Goal: Book appointment/travel/reservation

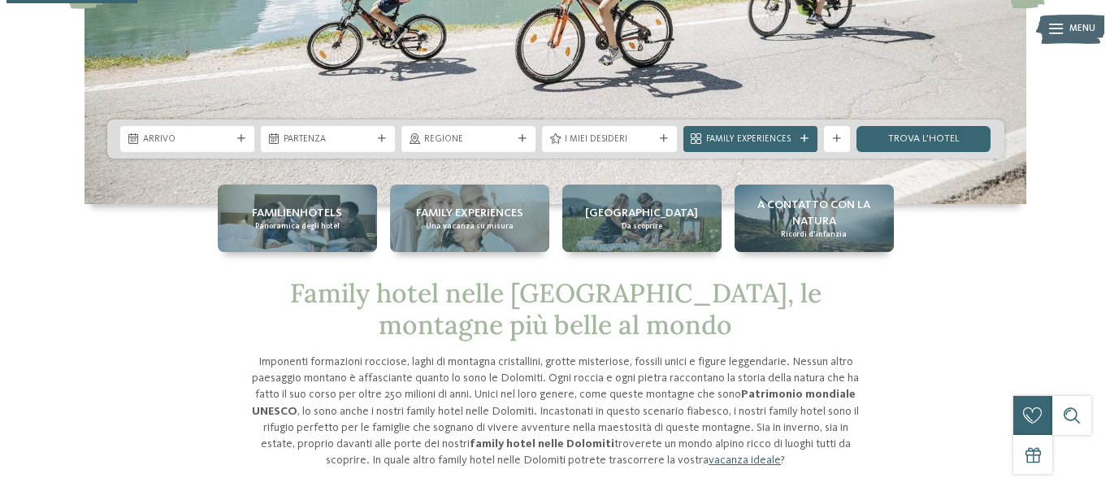
scroll to position [244, 0]
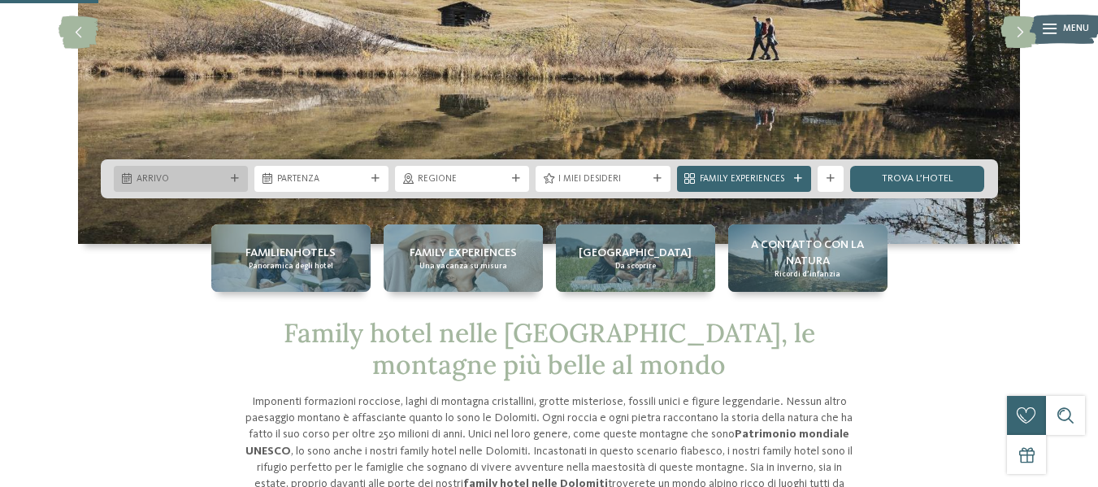
click at [182, 176] on span "Arrivo" at bounding box center [181, 179] width 89 height 13
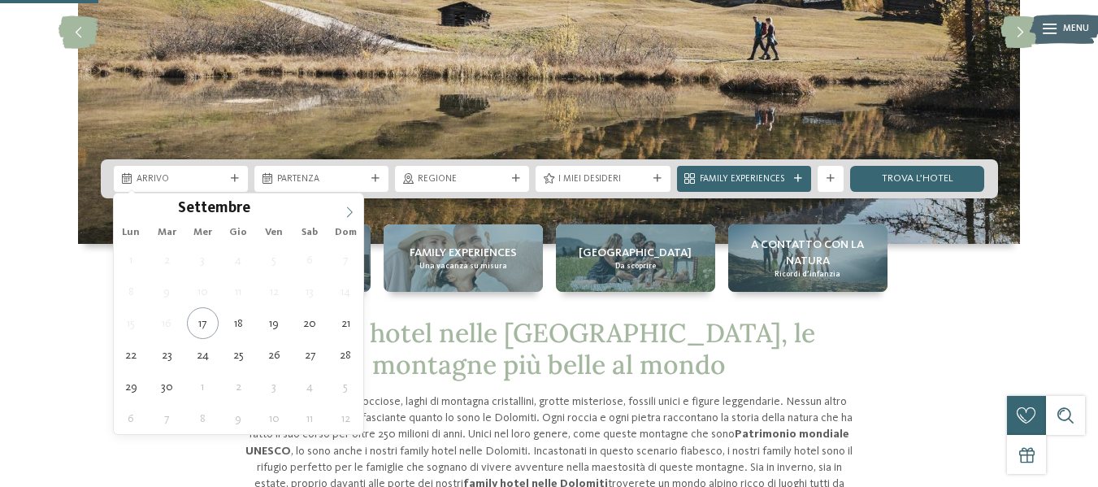
click at [350, 215] on icon at bounding box center [349, 211] width 11 height 11
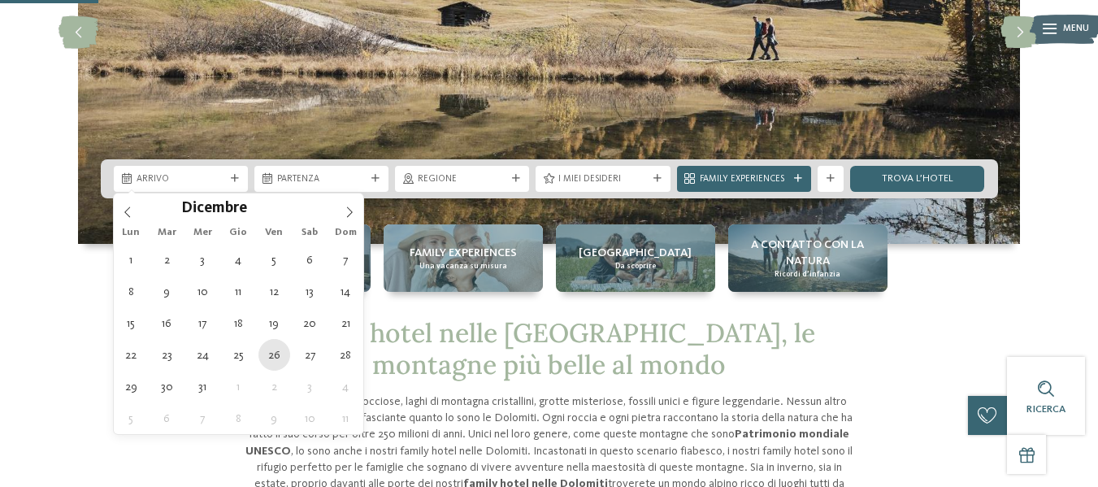
type div "[DATE]"
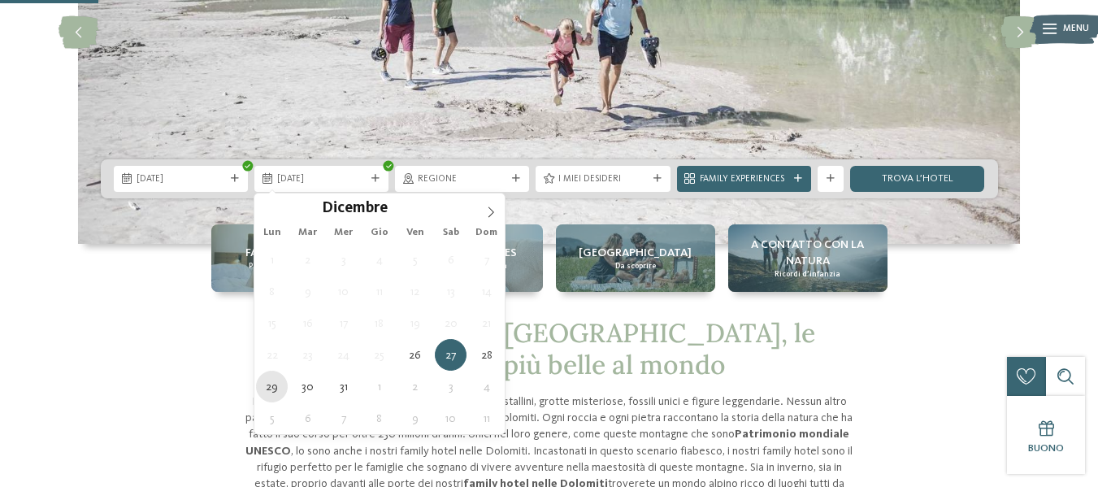
type div "[DATE]"
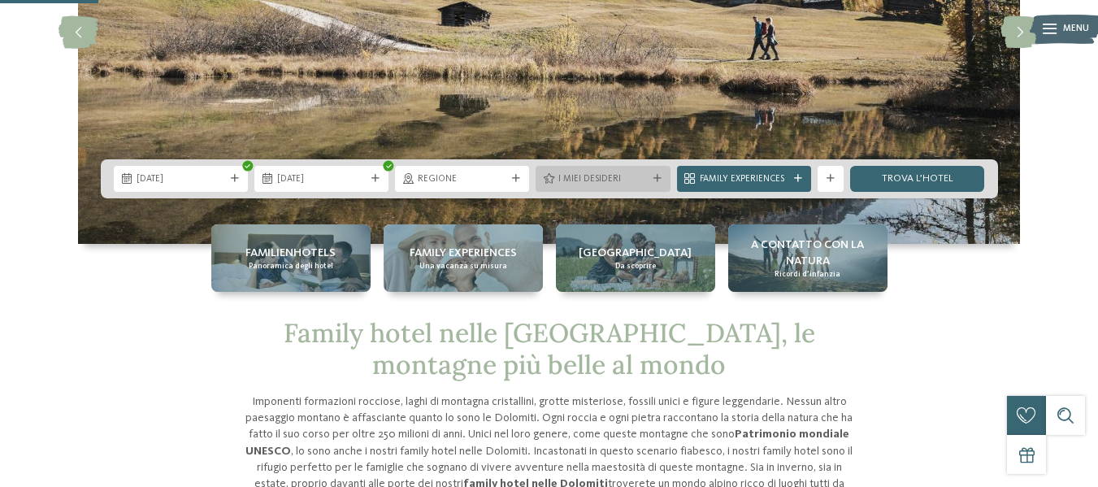
click at [642, 174] on span "I miei desideri" at bounding box center [602, 179] width 89 height 13
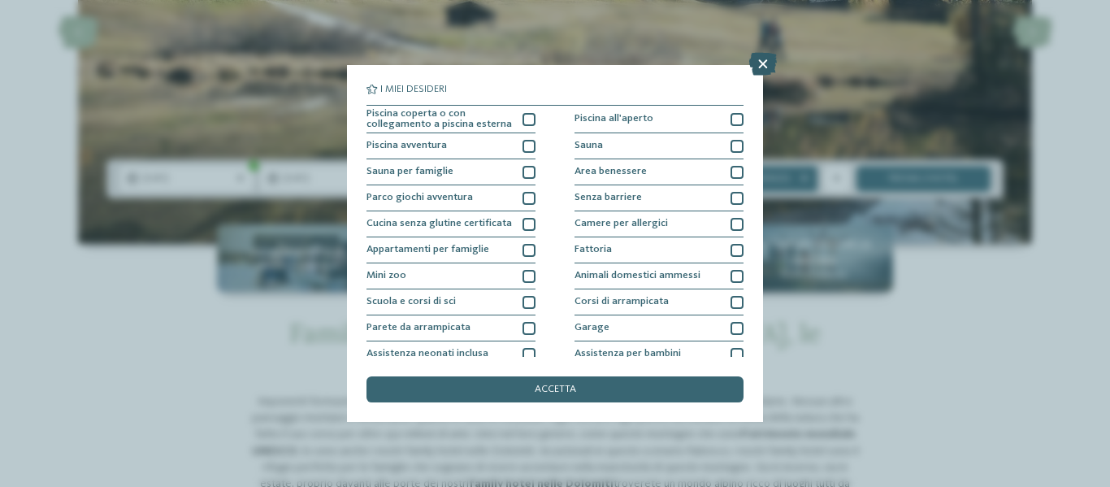
click at [768, 63] on icon at bounding box center [763, 64] width 28 height 23
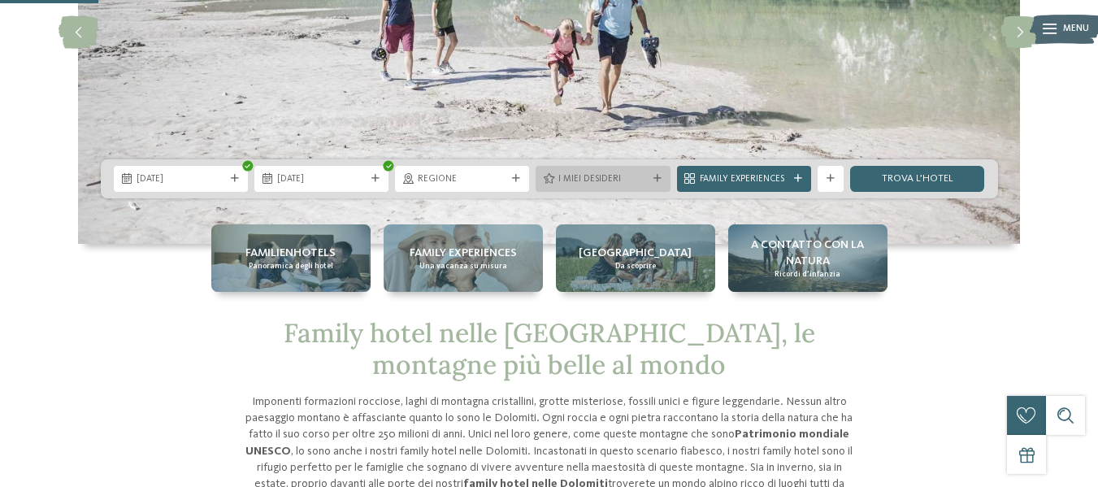
click at [600, 181] on span "I miei desideri" at bounding box center [602, 179] width 89 height 13
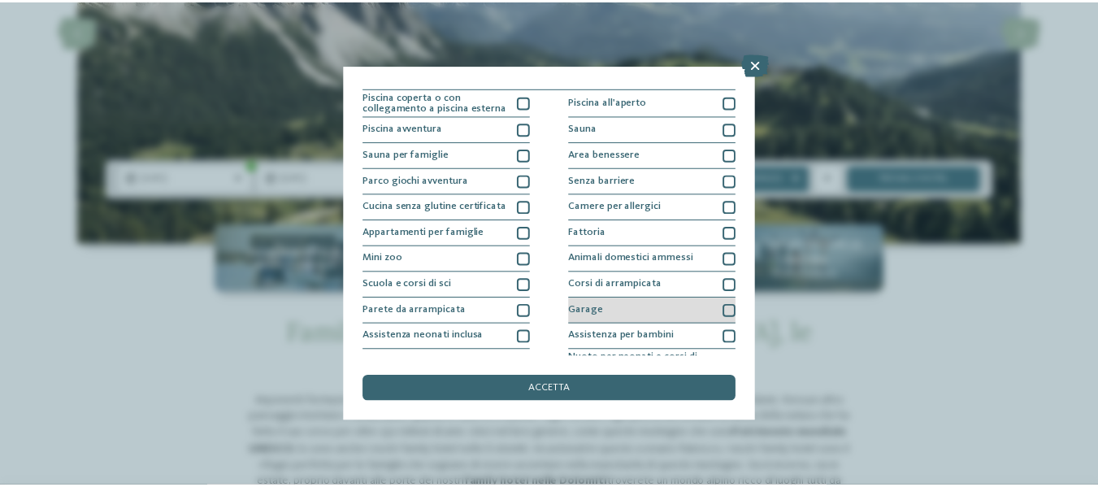
scroll to position [0, 0]
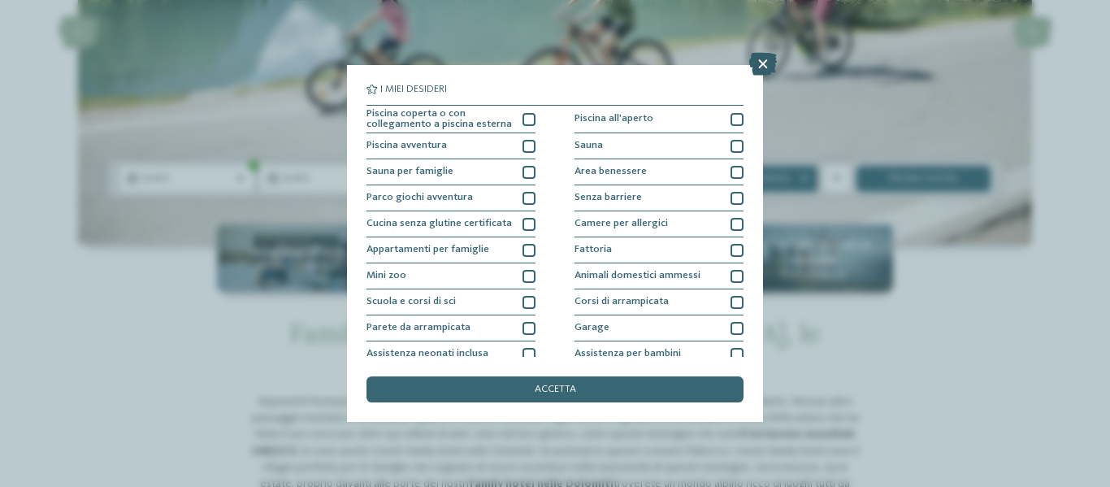
click at [764, 63] on icon at bounding box center [763, 64] width 28 height 23
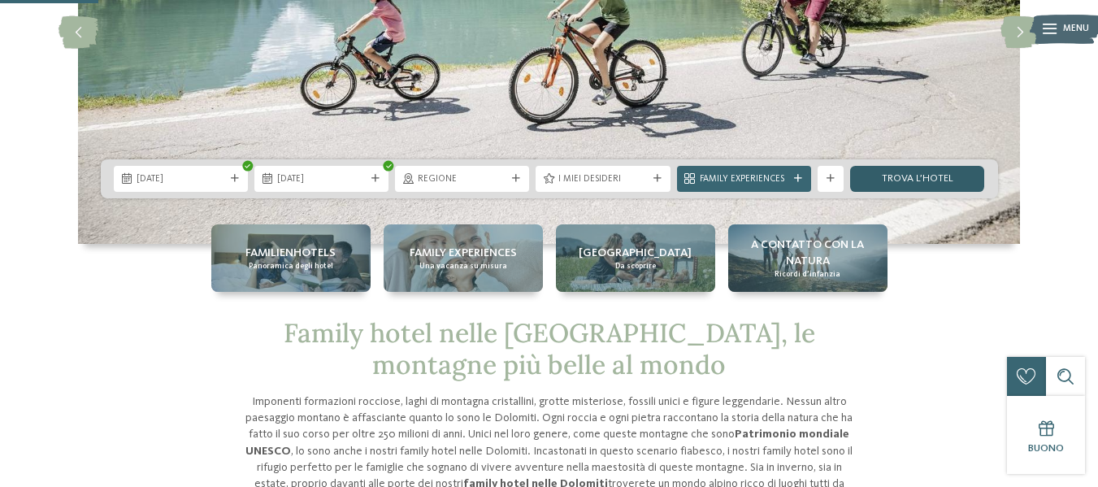
click at [912, 175] on link "trova l’hotel" at bounding box center [917, 179] width 134 height 26
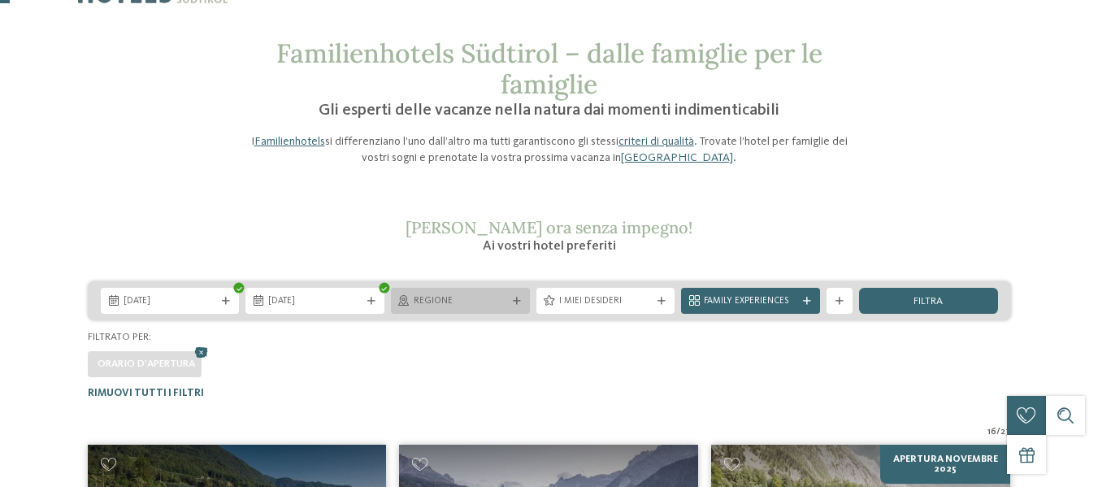
scroll to position [105, 0]
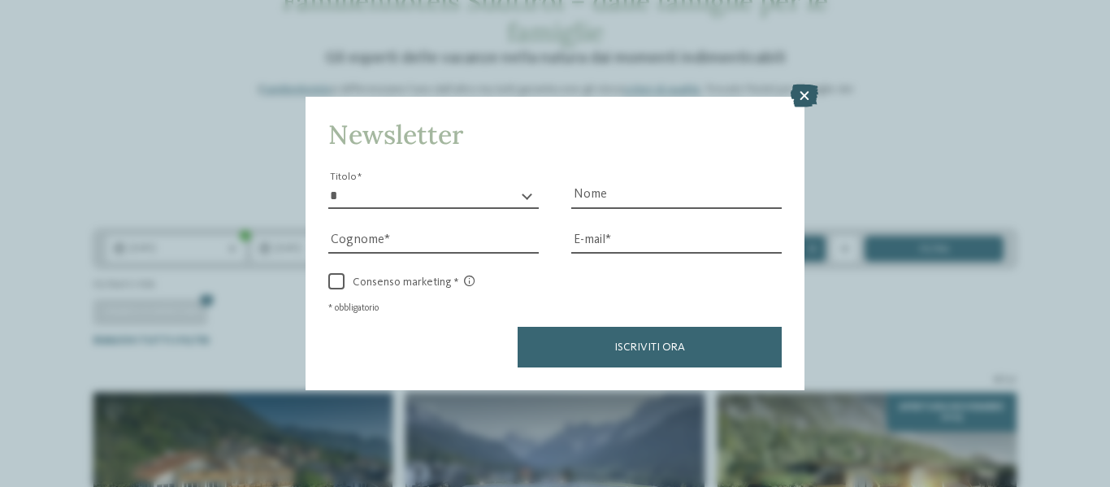
click at [805, 98] on icon at bounding box center [805, 96] width 28 height 23
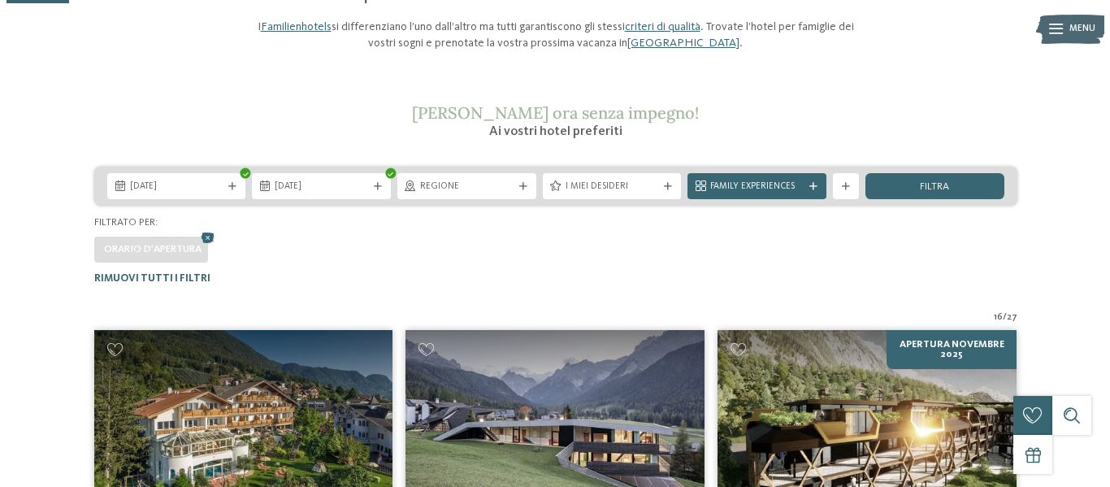
scroll to position [267, 0]
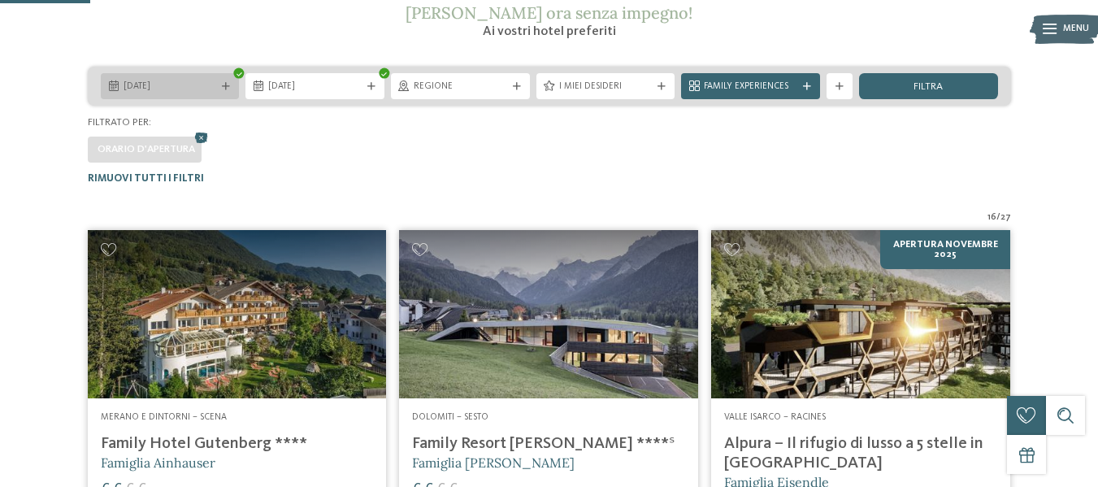
click at [228, 84] on icon at bounding box center [226, 87] width 8 height 8
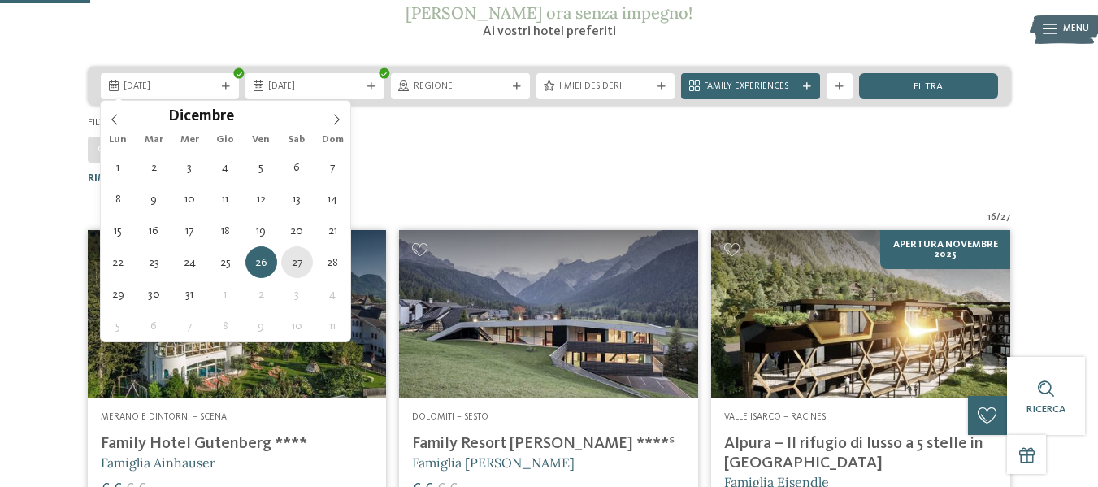
type div "[DATE]"
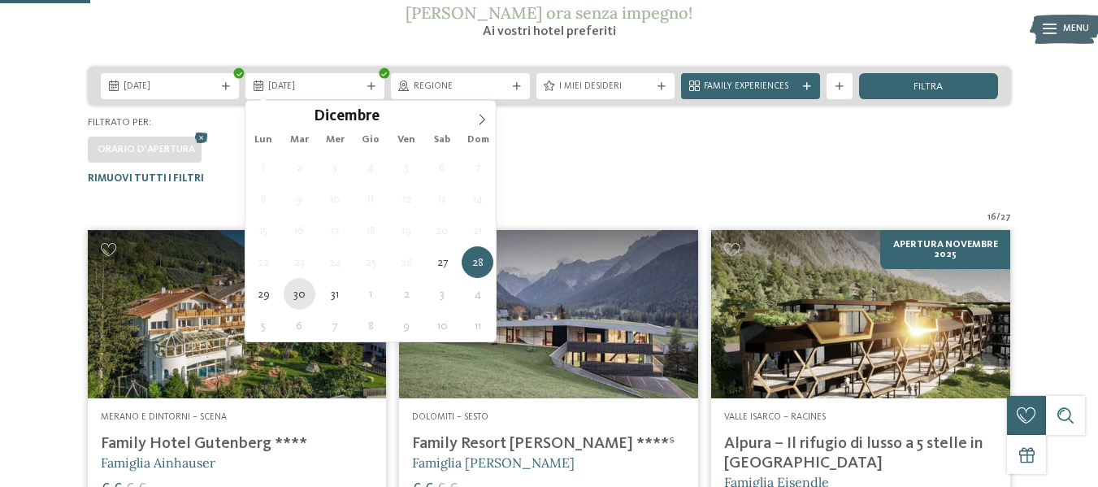
type div "[DATE]"
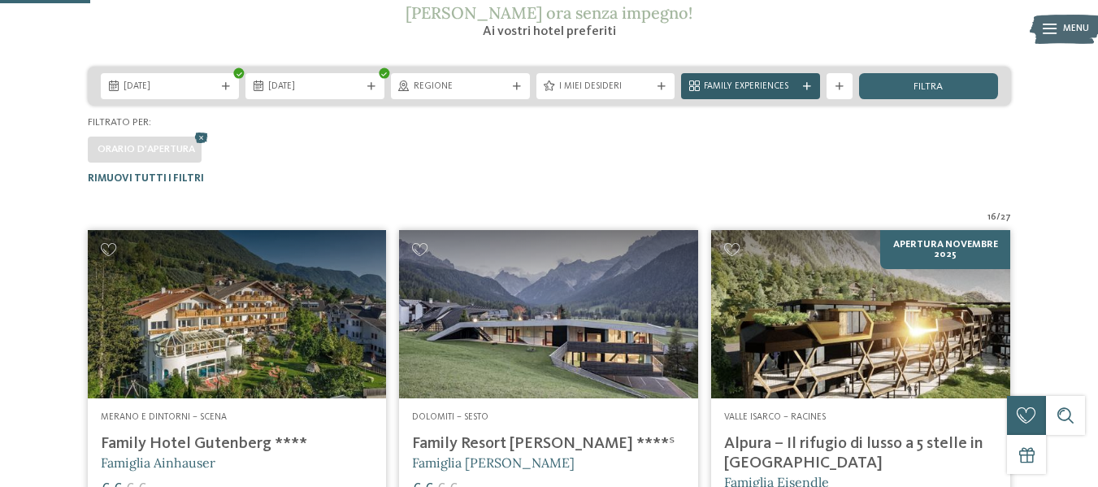
click at [804, 83] on icon at bounding box center [807, 87] width 8 height 8
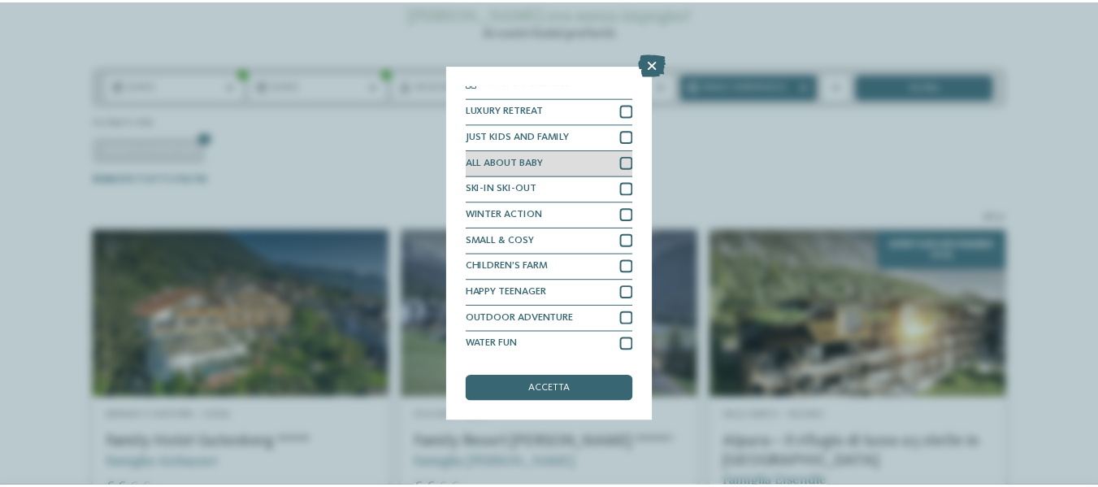
scroll to position [9, 0]
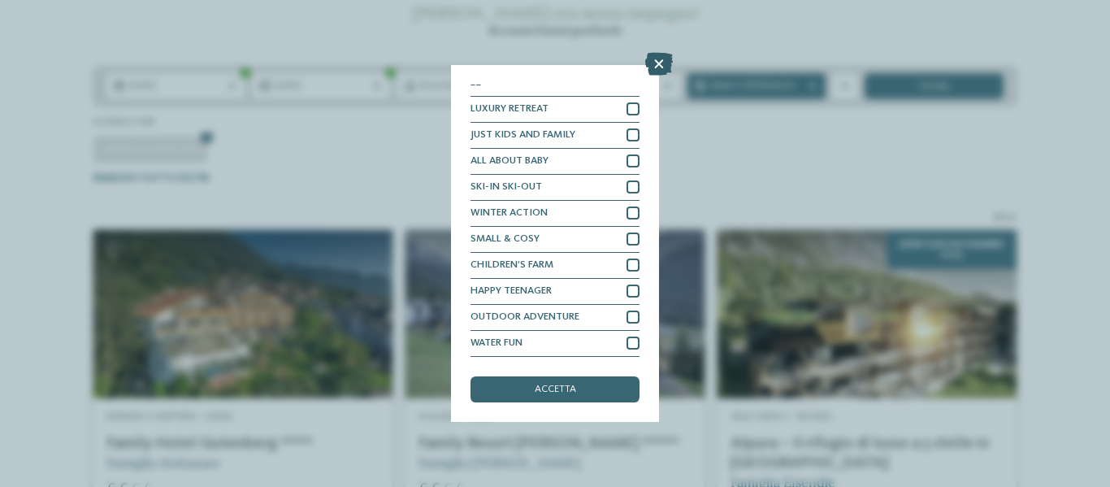
click at [656, 67] on icon at bounding box center [659, 64] width 28 height 23
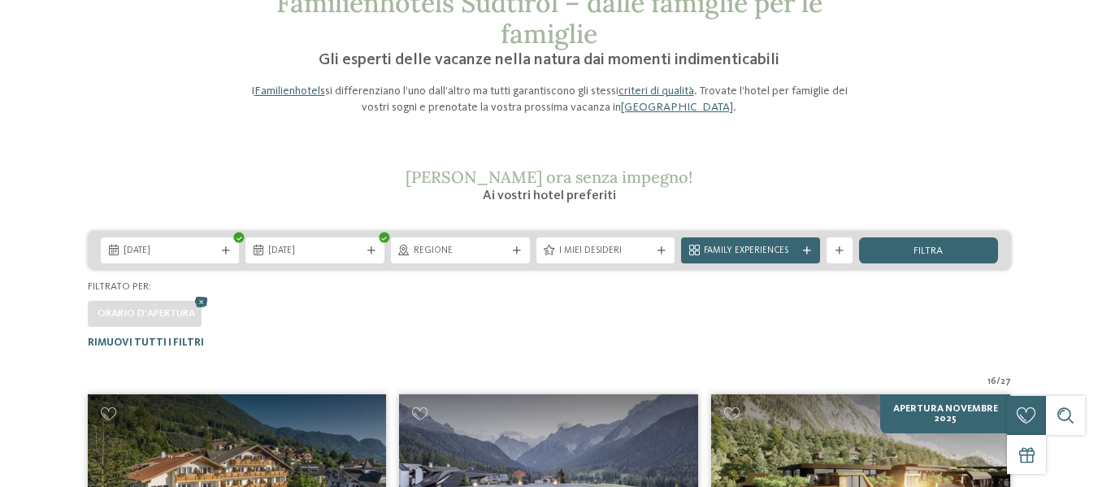
scroll to position [0, 0]
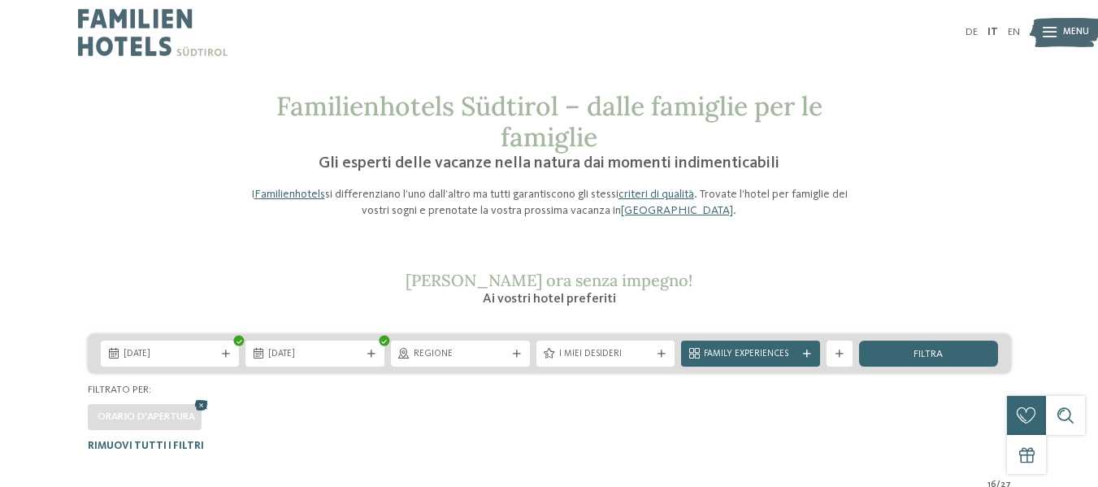
click at [200, 409] on icon at bounding box center [202, 405] width 20 height 17
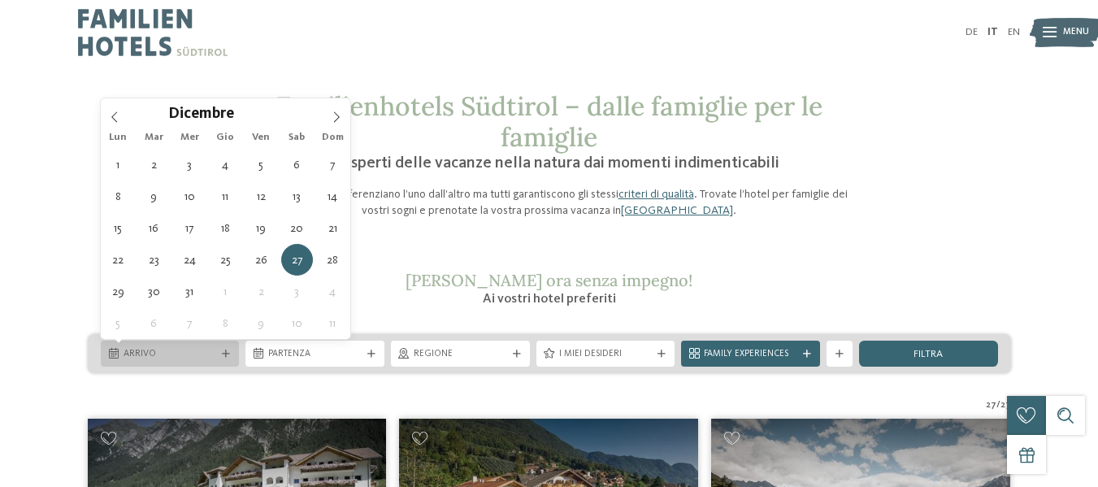
click at [162, 356] on span "Arrivo" at bounding box center [170, 354] width 93 height 13
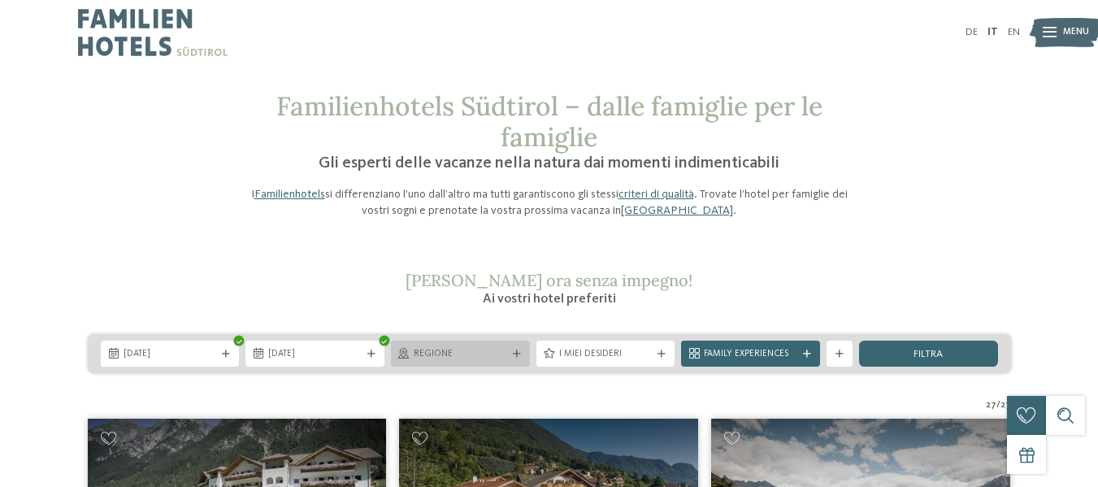
click at [473, 355] on span "Regione" at bounding box center [460, 354] width 93 height 13
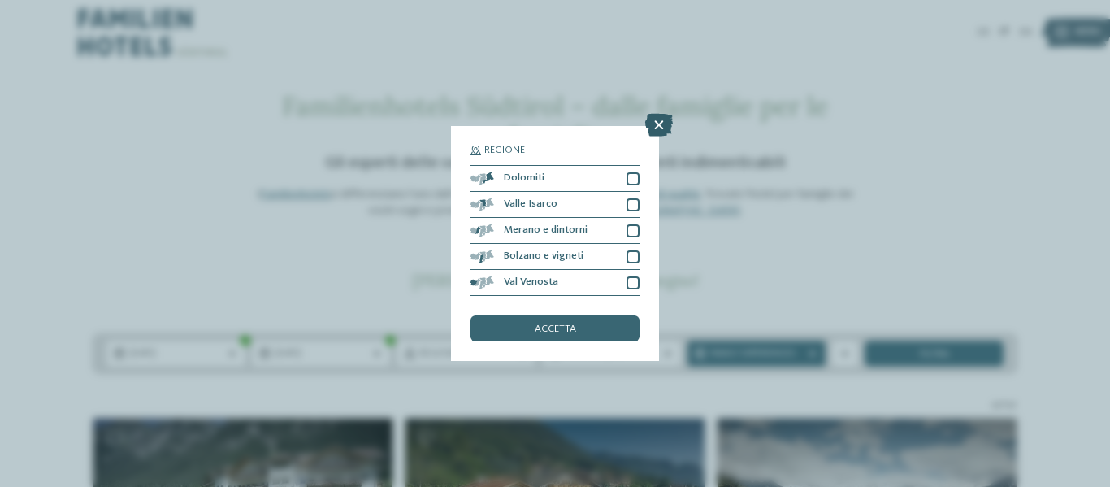
click at [662, 127] on icon at bounding box center [659, 125] width 28 height 23
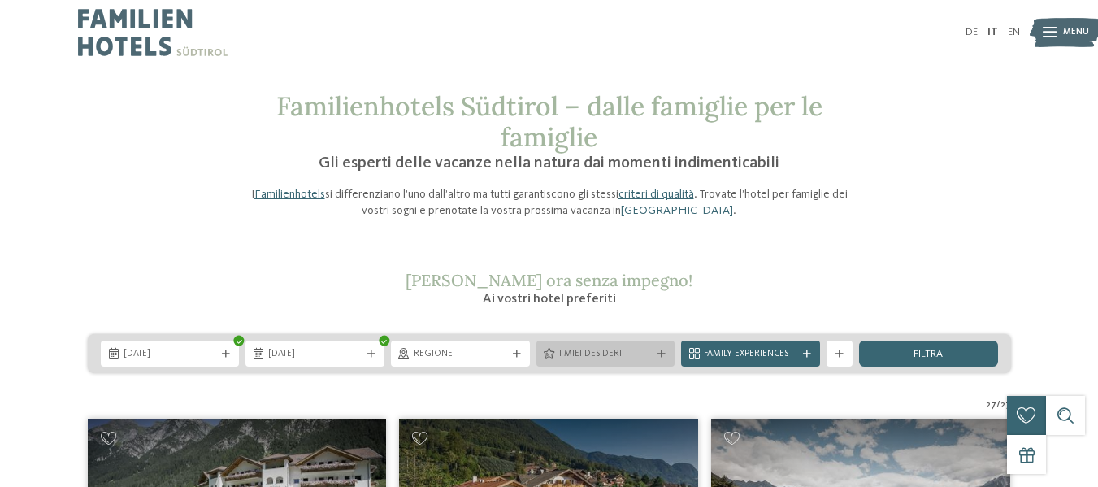
click at [604, 353] on span "I miei desideri" at bounding box center [605, 354] width 93 height 13
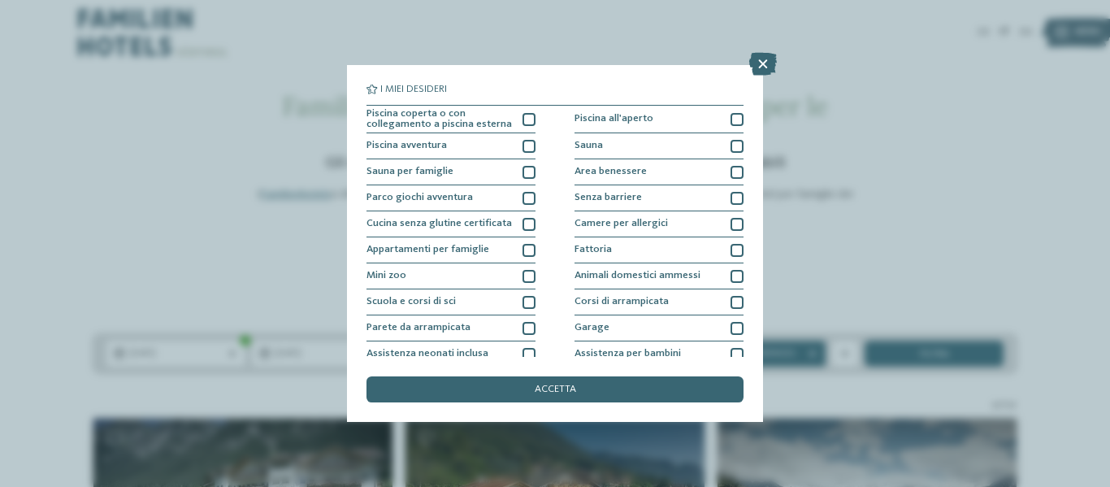
click at [761, 61] on icon at bounding box center [763, 64] width 28 height 23
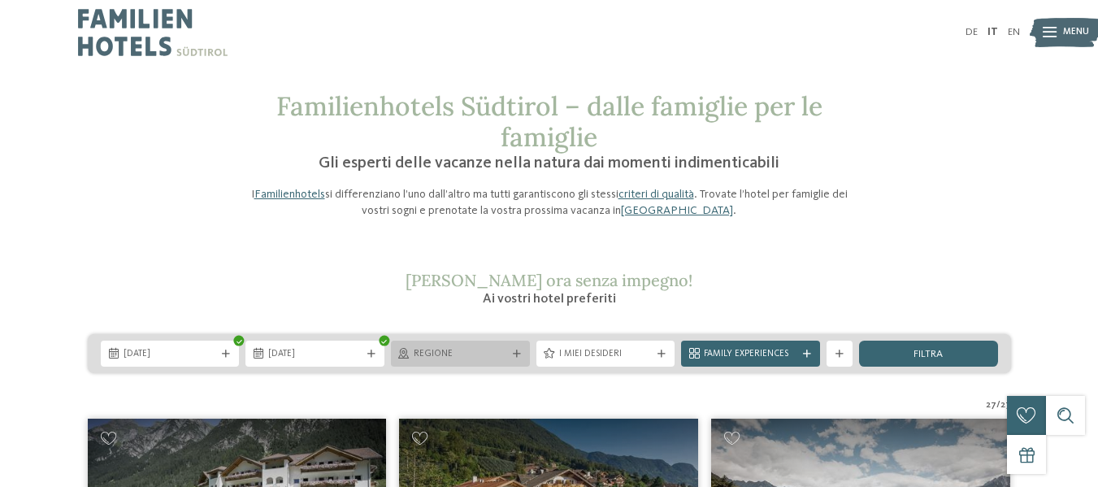
click at [462, 360] on span "Regione" at bounding box center [460, 354] width 93 height 13
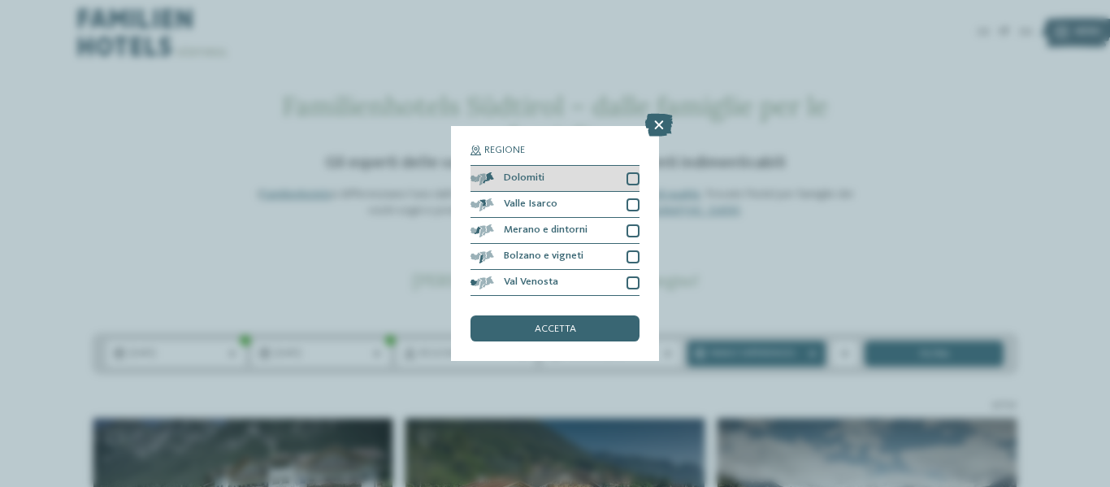
click at [631, 178] on div at bounding box center [633, 178] width 13 height 13
drag, startPoint x: 556, startPoint y: 326, endPoint x: 700, endPoint y: 303, distance: 145.6
click at [701, 306] on div "Regione Dolomiti" at bounding box center [555, 243] width 1110 height 487
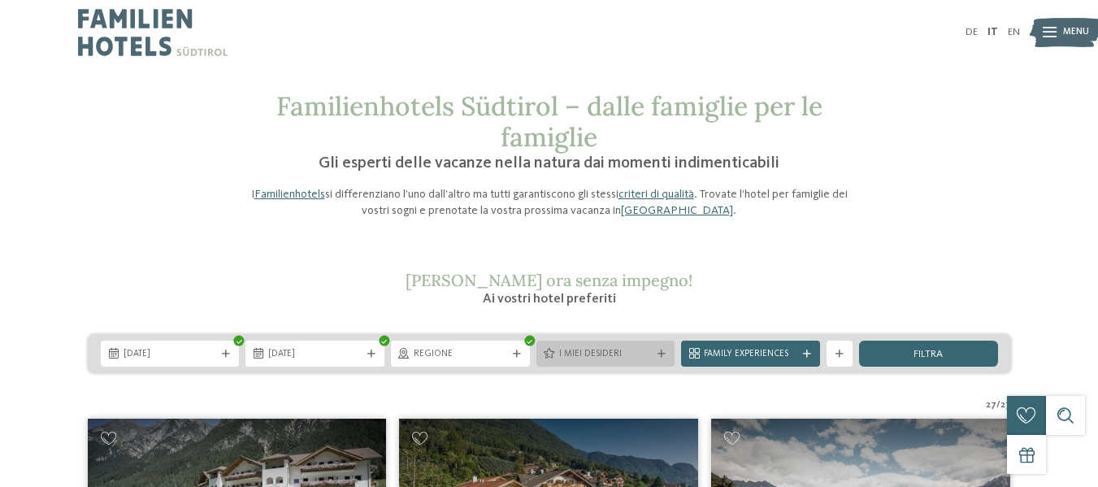
click at [590, 361] on span "I miei desideri" at bounding box center [605, 354] width 93 height 13
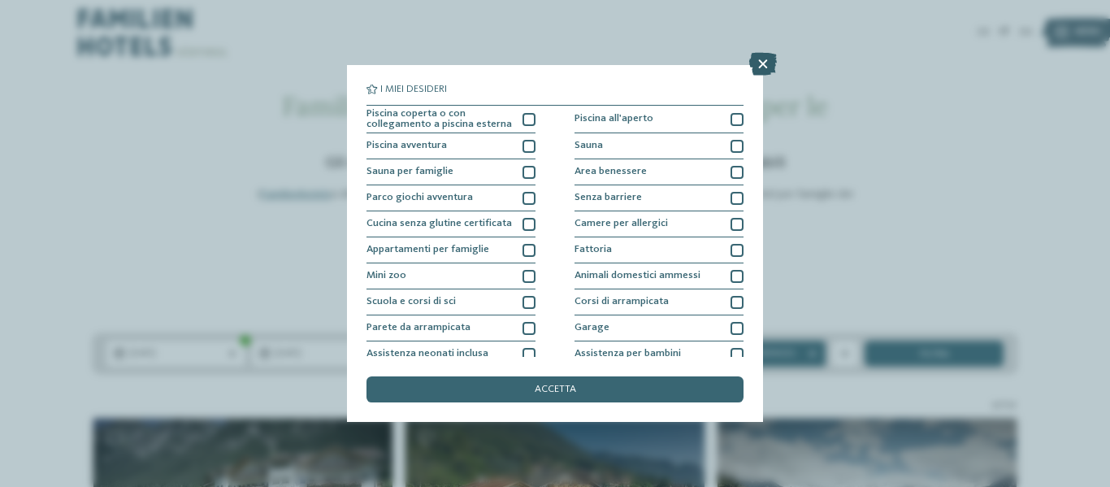
click at [761, 54] on icon at bounding box center [763, 64] width 28 height 23
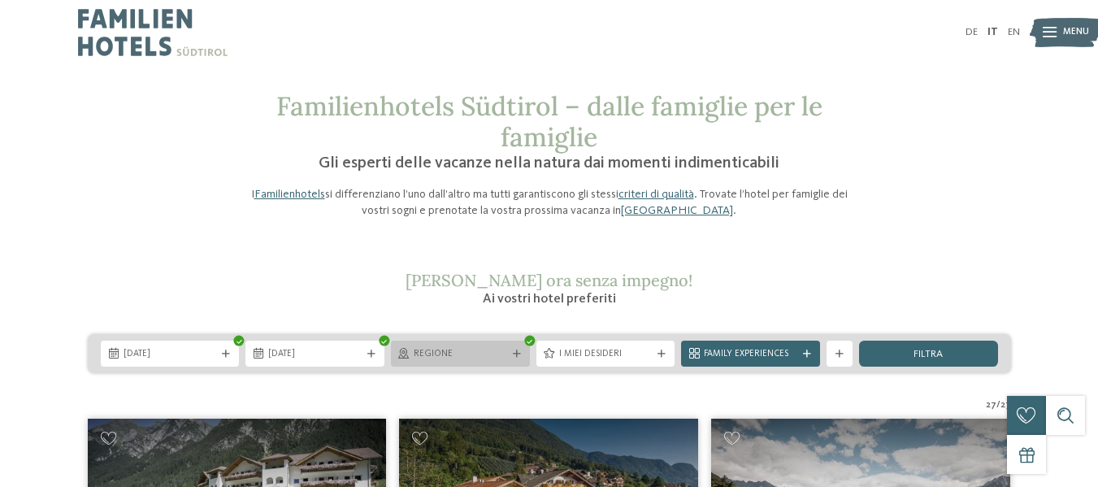
click at [460, 354] on span "Regione" at bounding box center [460, 354] width 93 height 13
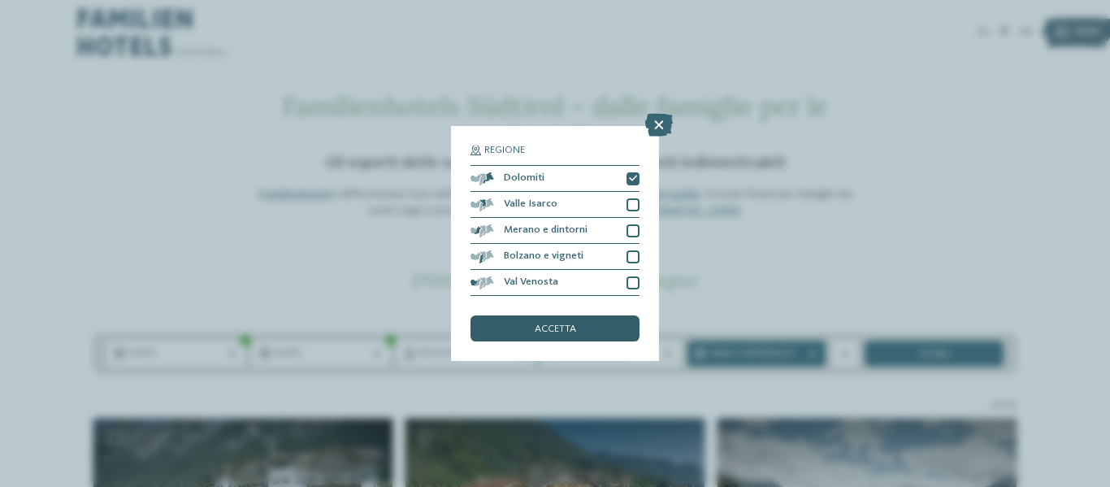
click at [574, 332] on span "accetta" at bounding box center [555, 329] width 41 height 11
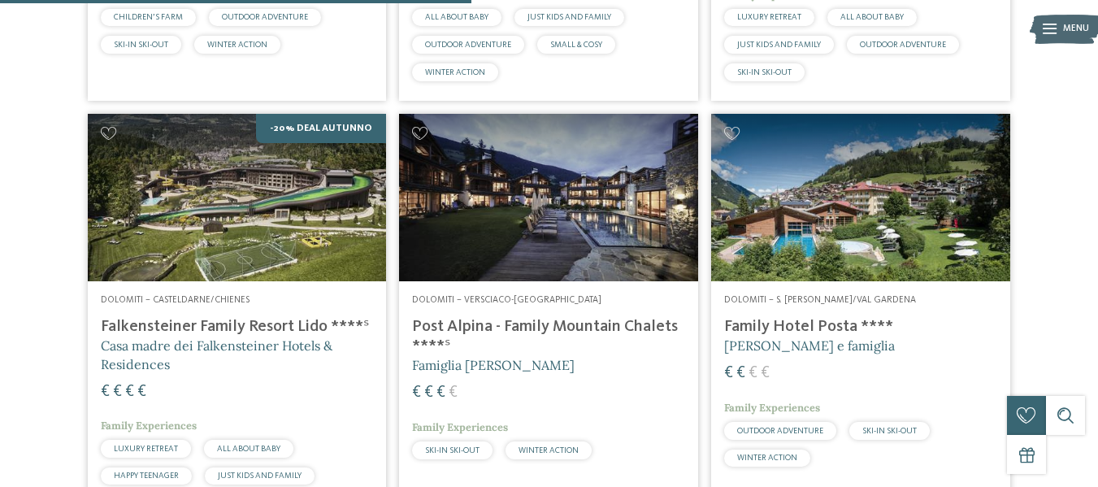
scroll to position [889, 0]
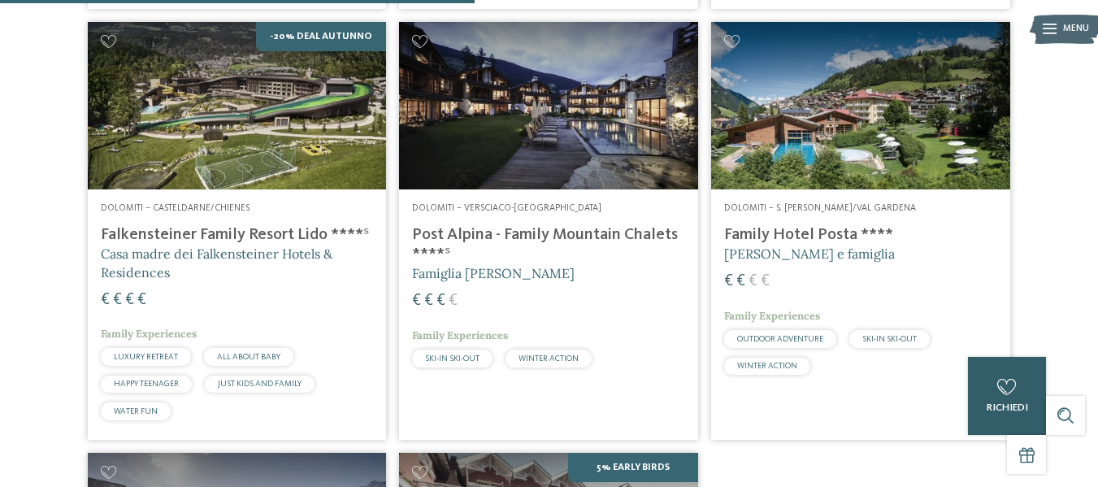
click at [1014, 386] on icon at bounding box center [1007, 387] width 20 height 16
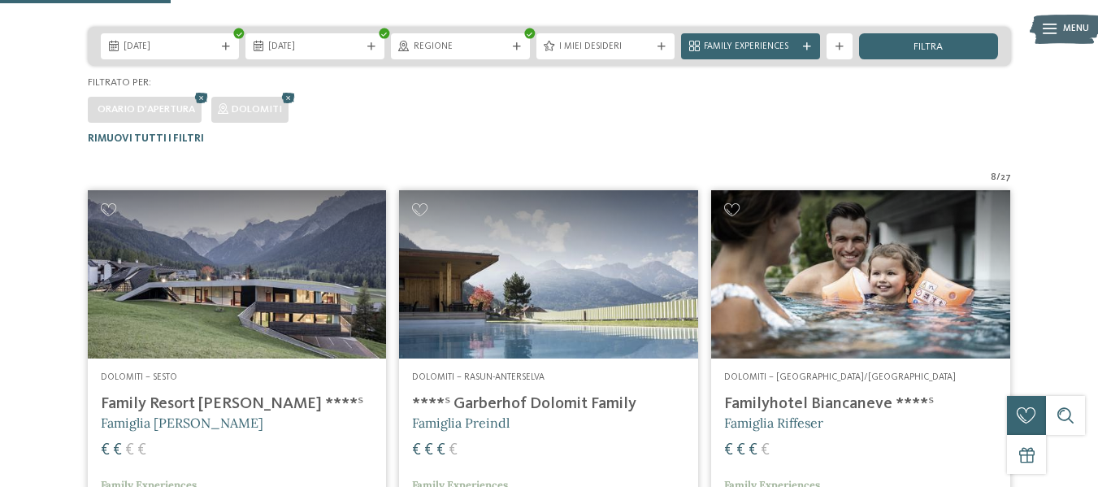
scroll to position [320, 0]
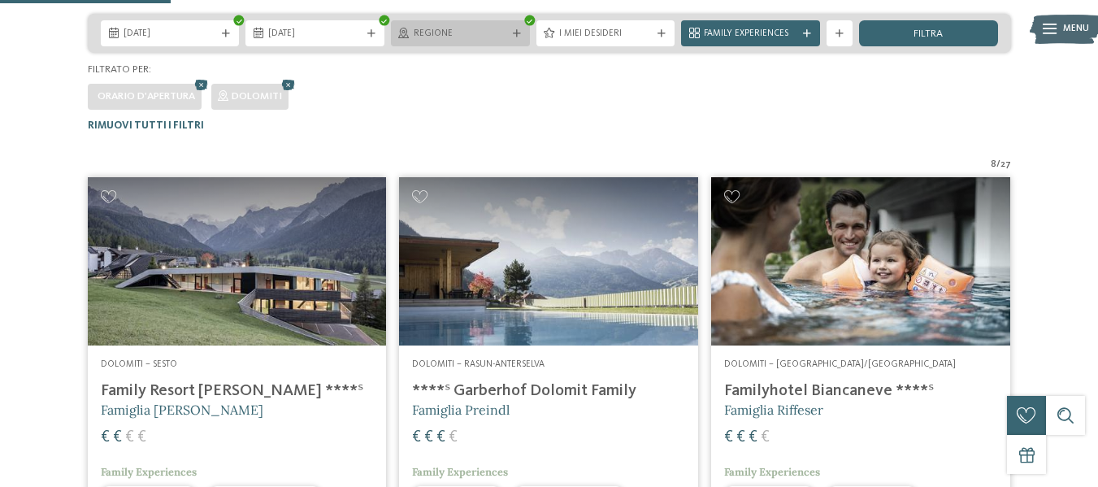
click at [486, 36] on span "Regione" at bounding box center [460, 34] width 93 height 13
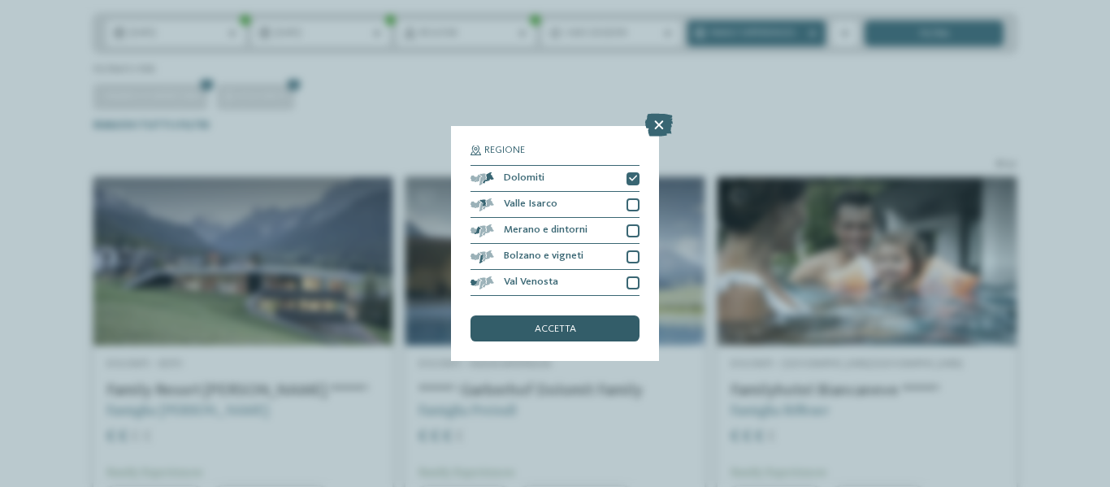
click at [561, 325] on span "accetta" at bounding box center [555, 329] width 41 height 11
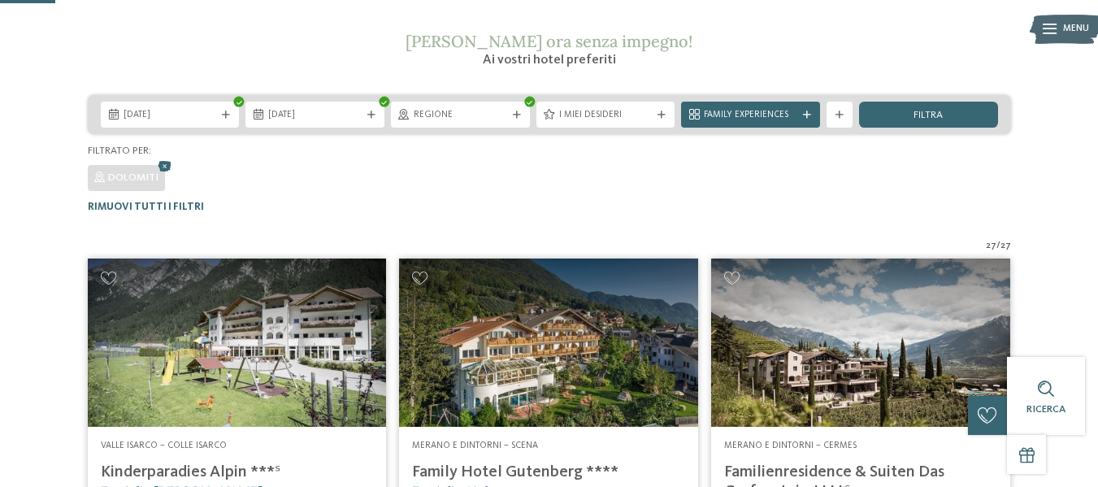
scroll to position [0, 0]
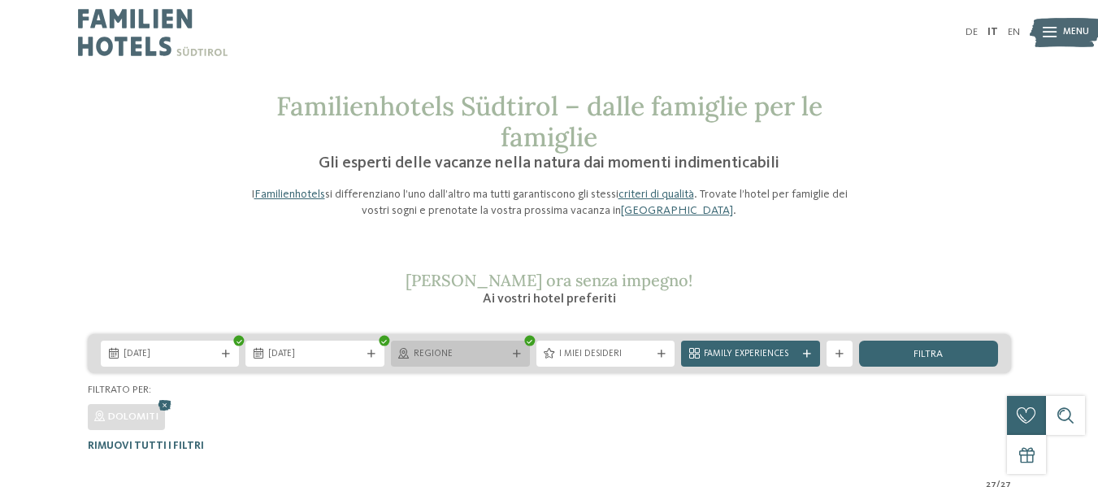
click at [496, 364] on div "Regione" at bounding box center [460, 353] width 139 height 26
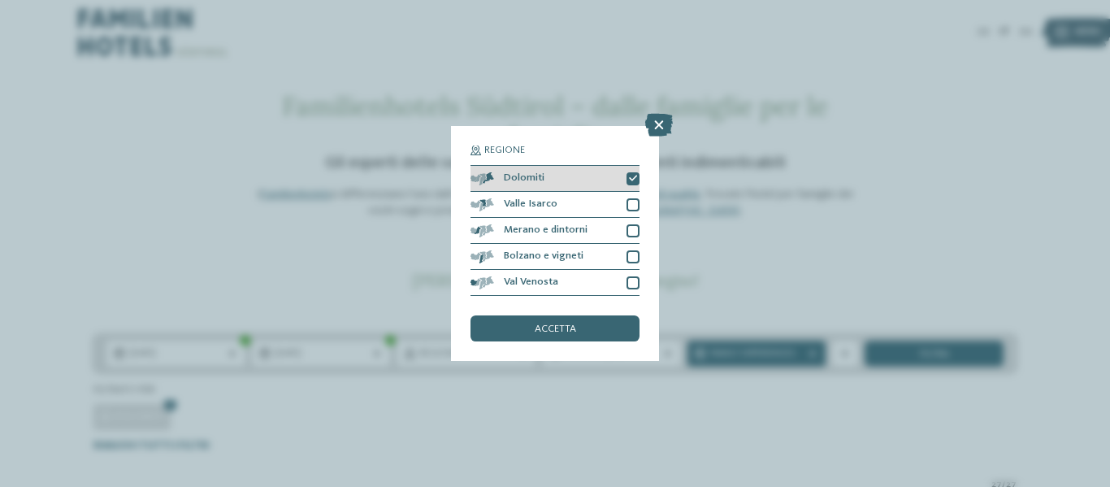
click at [632, 175] on icon at bounding box center [633, 179] width 8 height 8
click at [631, 174] on div at bounding box center [633, 178] width 13 height 13
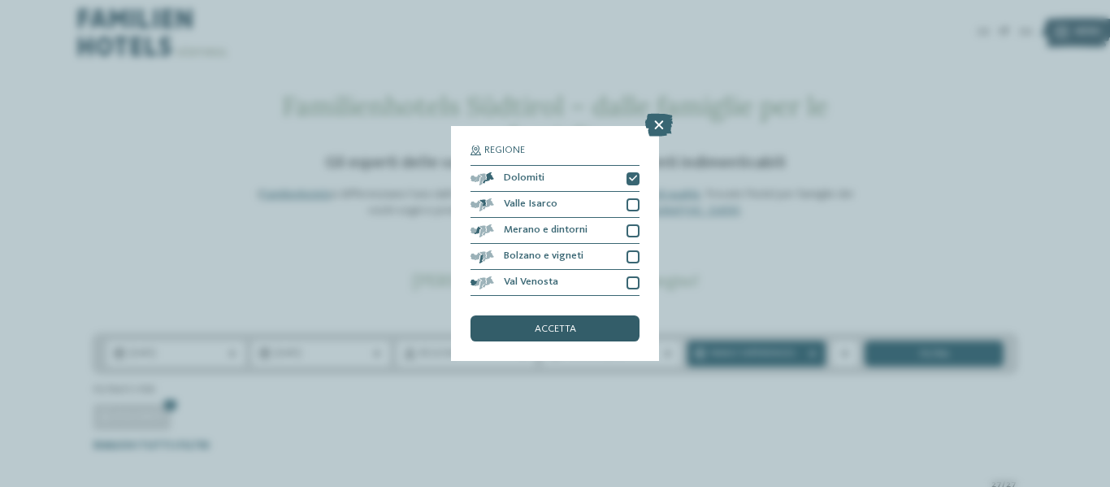
click at [548, 329] on span "accetta" at bounding box center [555, 329] width 41 height 11
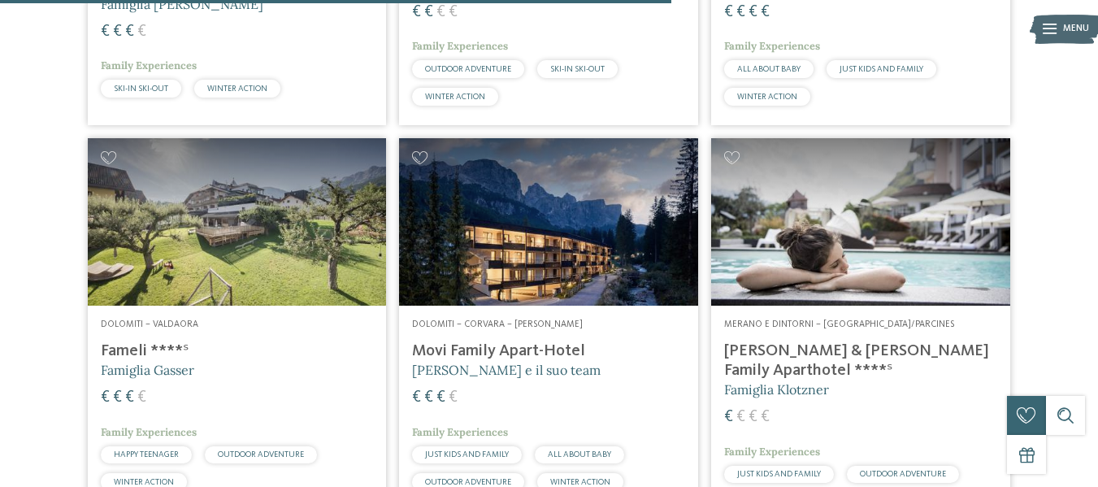
scroll to position [2980, 0]
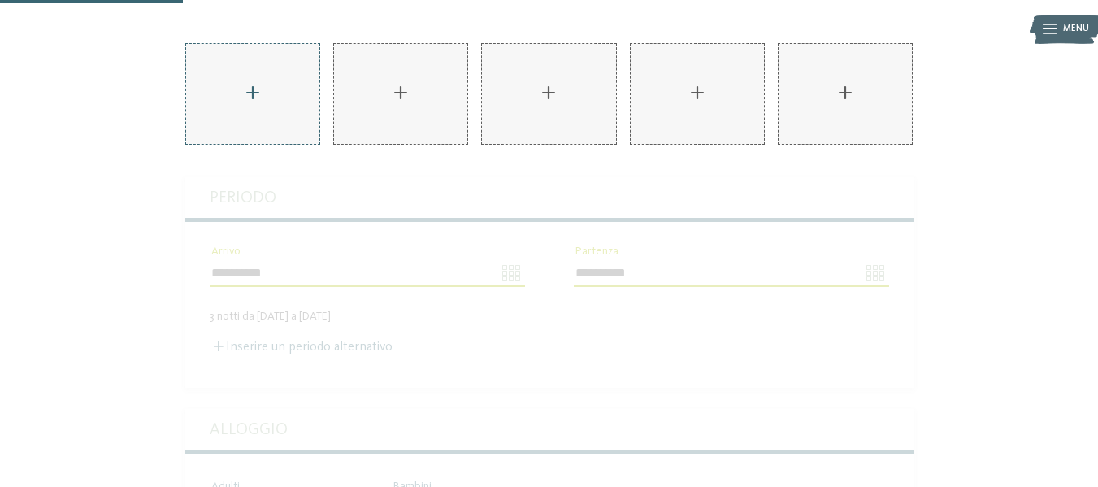
click at [251, 61] on div "AKI Family Resort PLOSE aggiungere" at bounding box center [252, 94] width 133 height 100
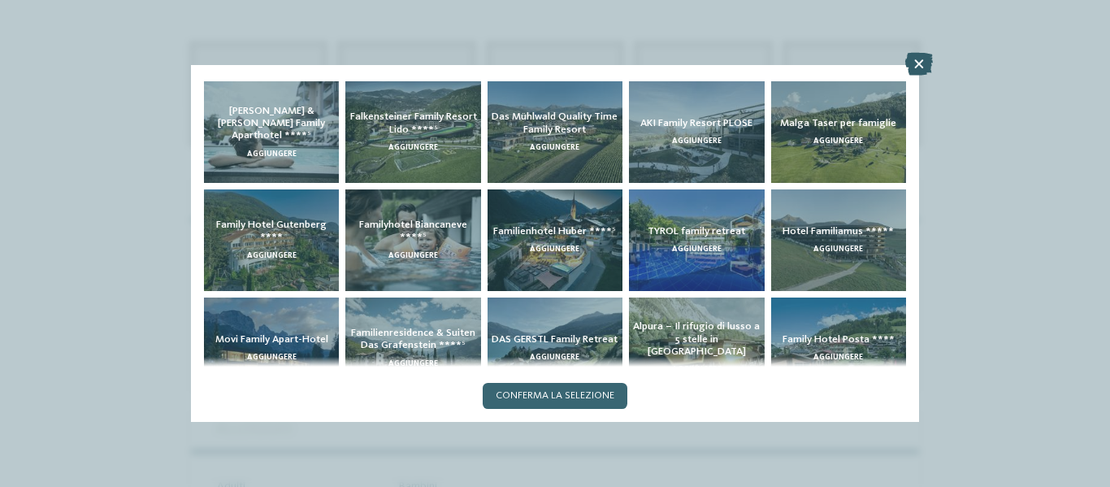
click at [918, 57] on icon at bounding box center [919, 64] width 28 height 23
